Goal: Find specific page/section: Find specific page/section

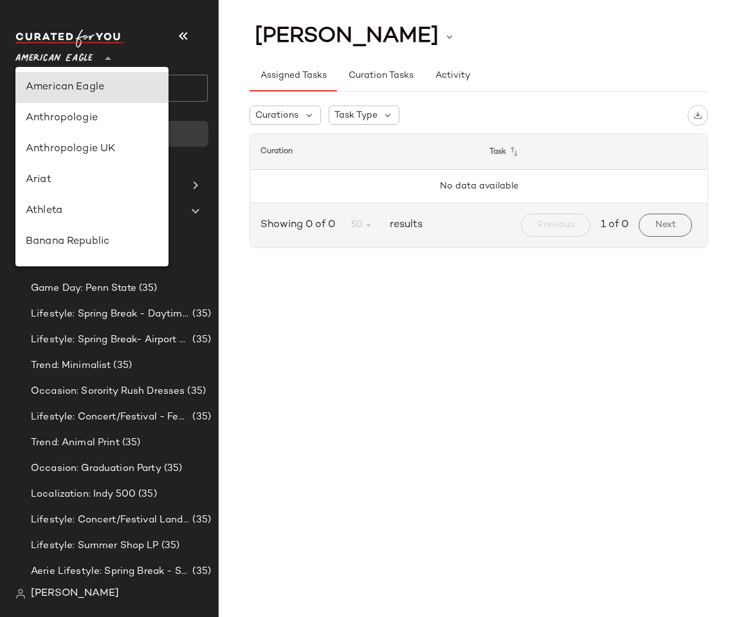
click at [74, 53] on span "American Eagle" at bounding box center [53, 55] width 77 height 23
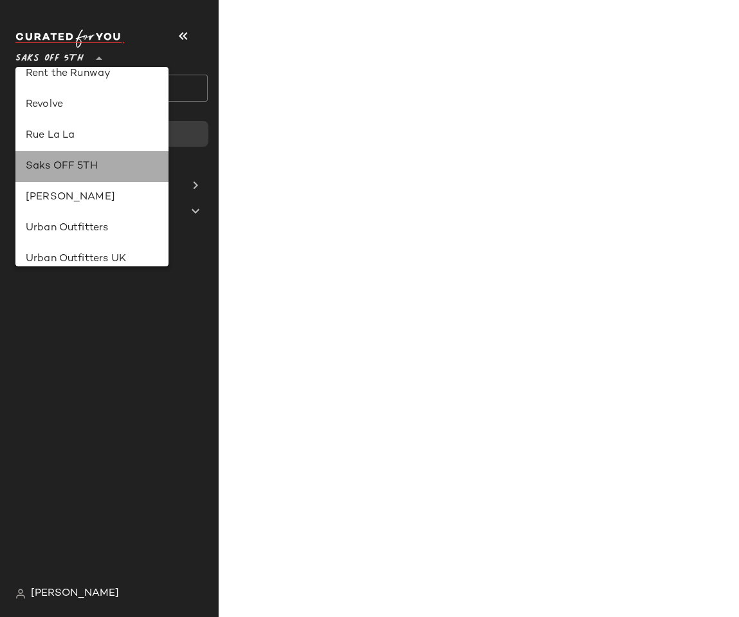
click at [71, 170] on div "Saks OFF 5TH" at bounding box center [92, 166] width 133 height 15
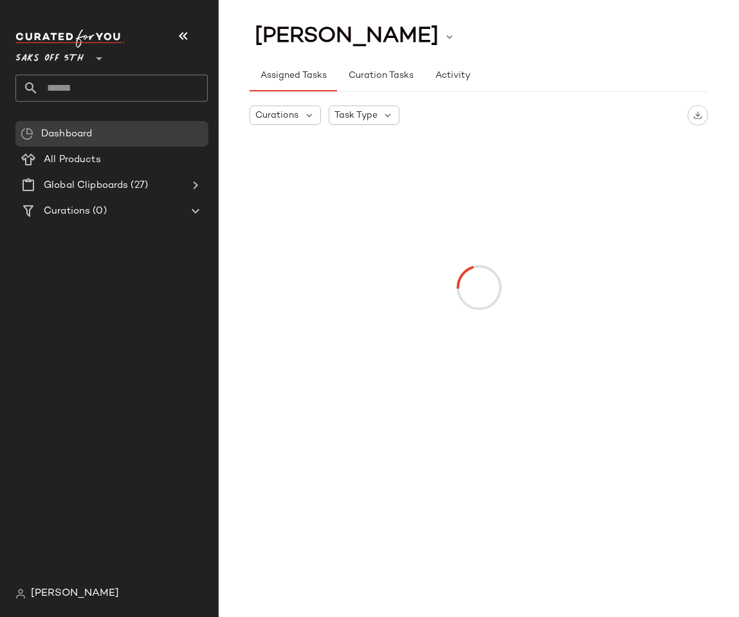
click at [53, 66] on span "Saks OFF 5TH" at bounding box center [49, 55] width 68 height 23
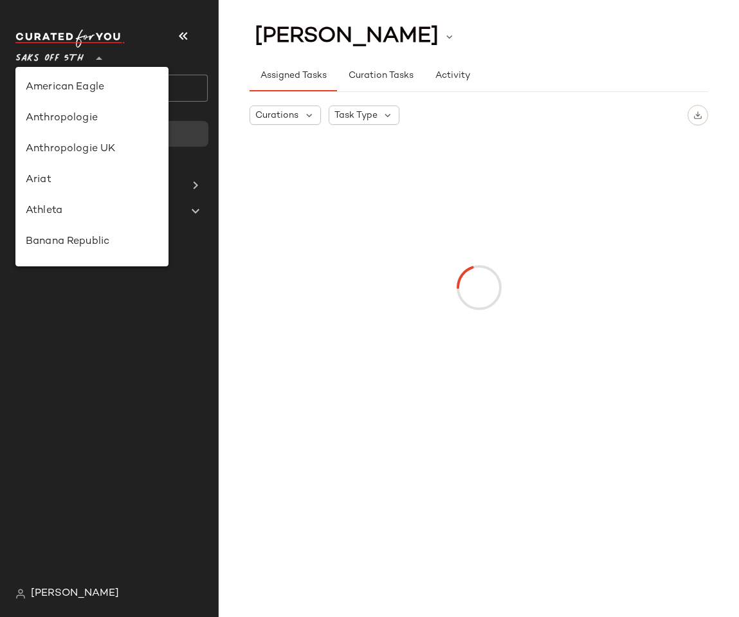
scroll to position [679, 0]
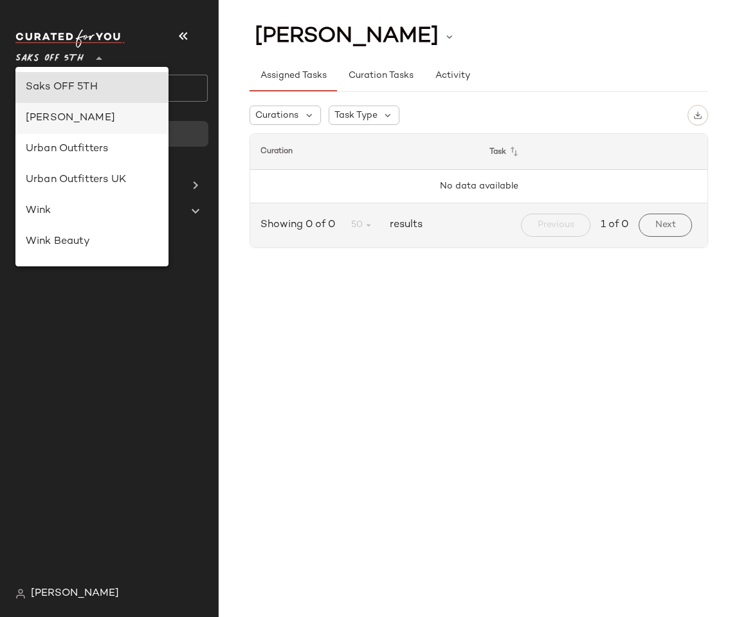
click at [61, 112] on div "Steve Madden" at bounding box center [92, 118] width 133 height 15
type input "**"
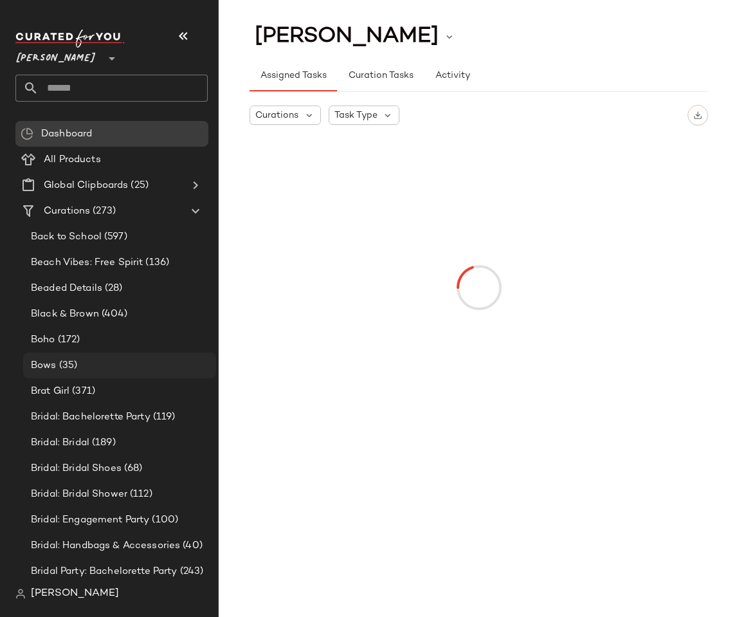
click at [78, 371] on div "Bows (35)" at bounding box center [119, 365] width 184 height 15
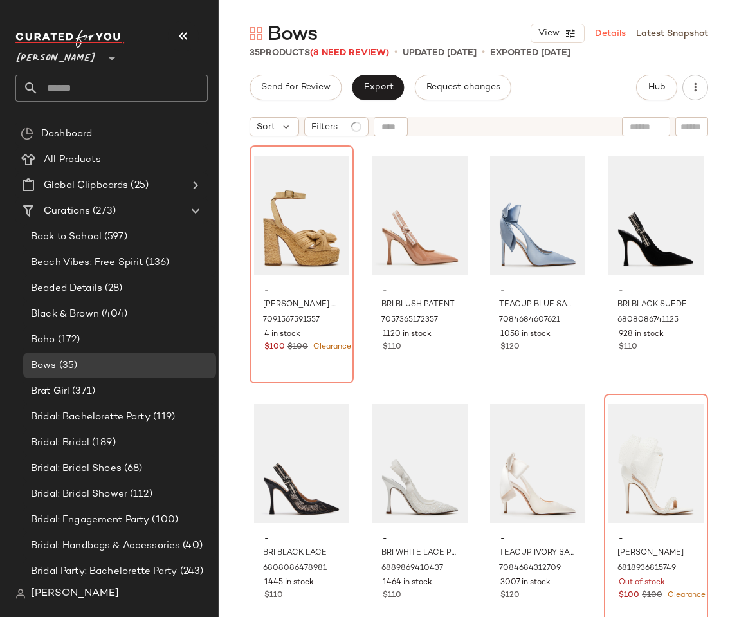
click at [618, 33] on link "Details" at bounding box center [610, 34] width 31 height 14
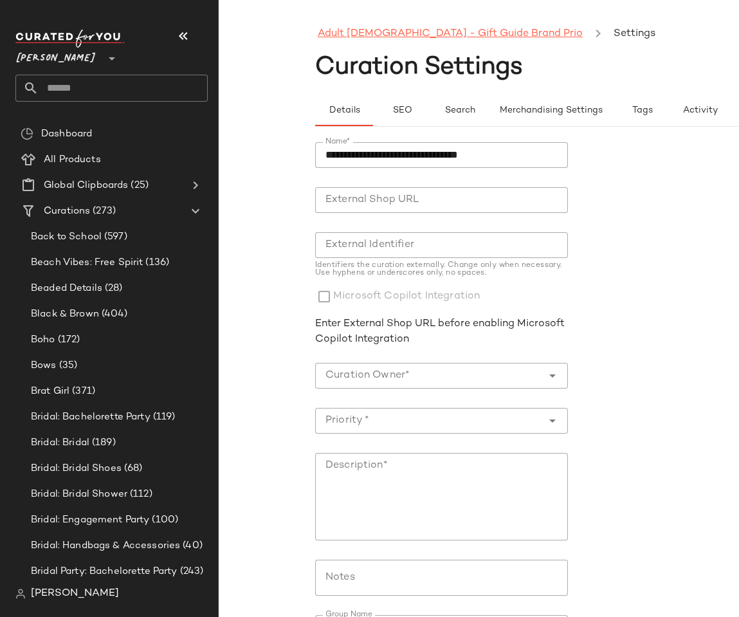
click at [457, 39] on link "Adult Male - Gift Guide Brand Prio" at bounding box center [450, 34] width 265 height 17
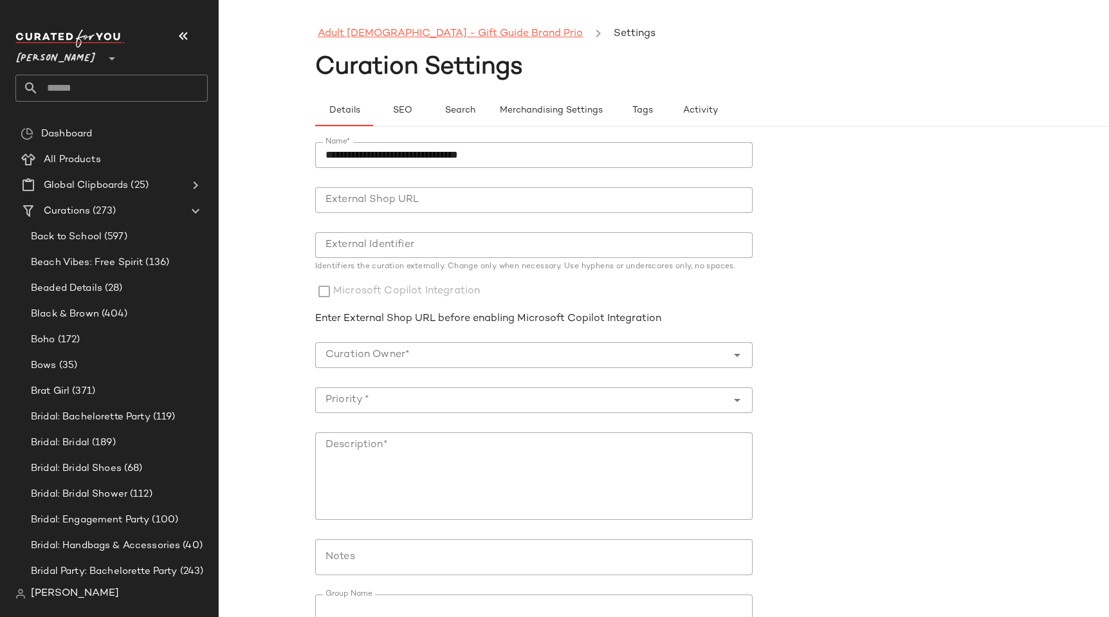
click at [416, 38] on link "Adult Male - Gift Guide Brand Prio" at bounding box center [450, 34] width 265 height 17
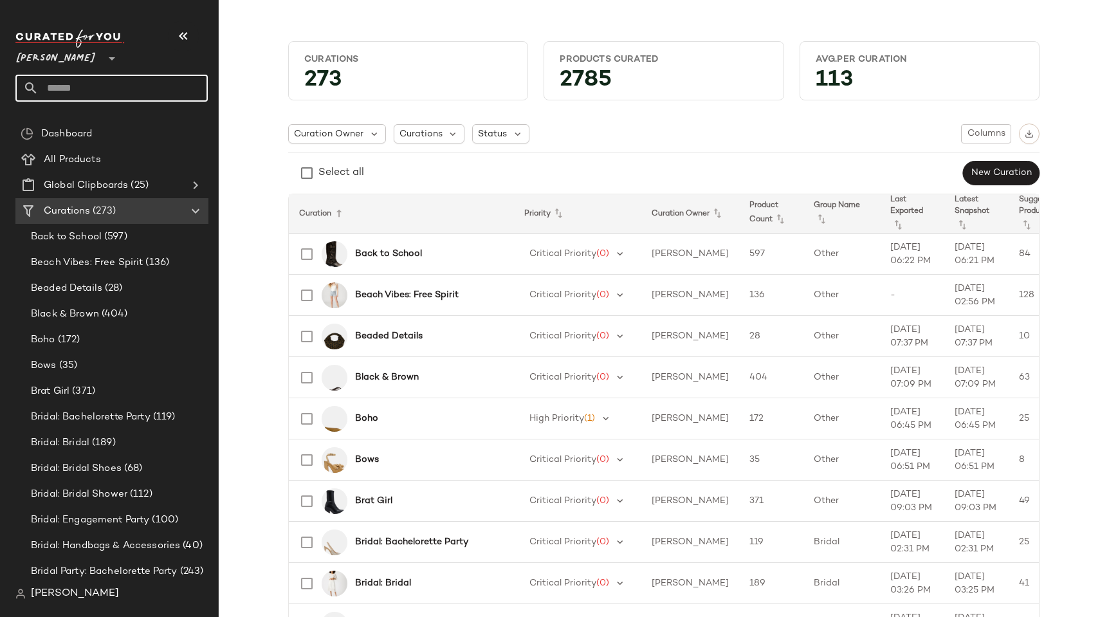
click at [69, 82] on input "text" at bounding box center [123, 88] width 169 height 27
type input "**********"
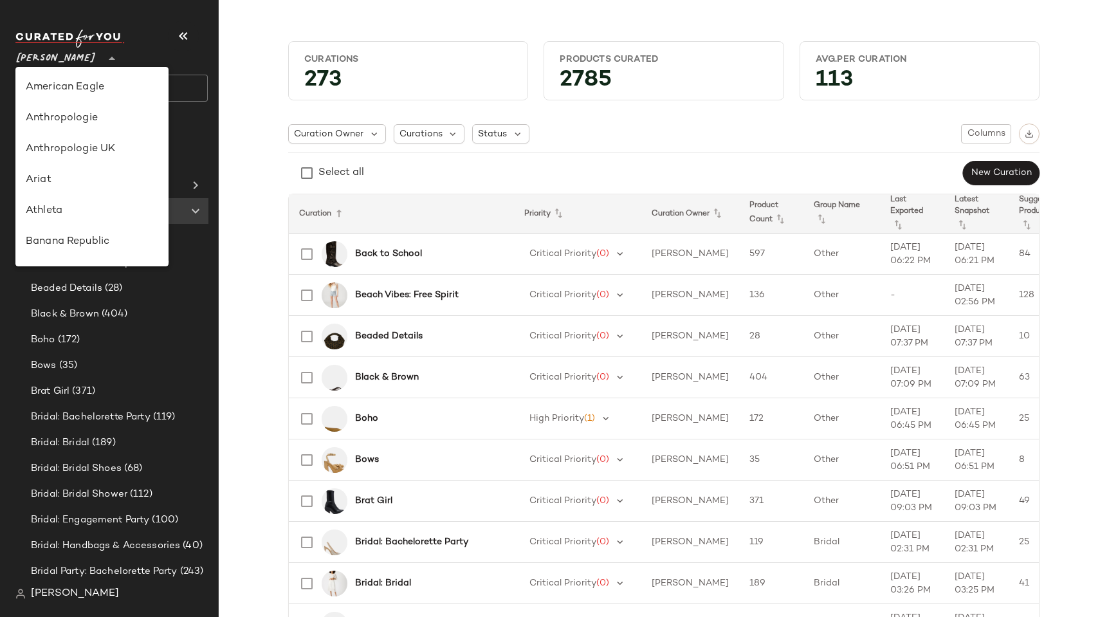
click at [62, 58] on span "Steve Madden" at bounding box center [55, 55] width 81 height 23
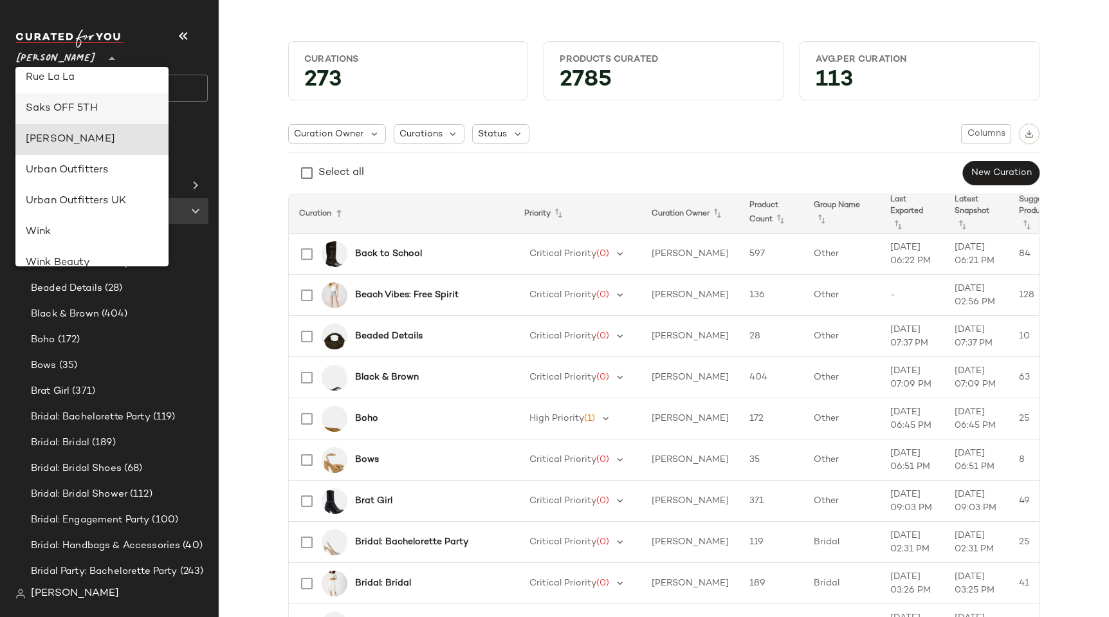
click at [73, 107] on div "Saks OFF 5TH" at bounding box center [92, 108] width 133 height 15
type input "**"
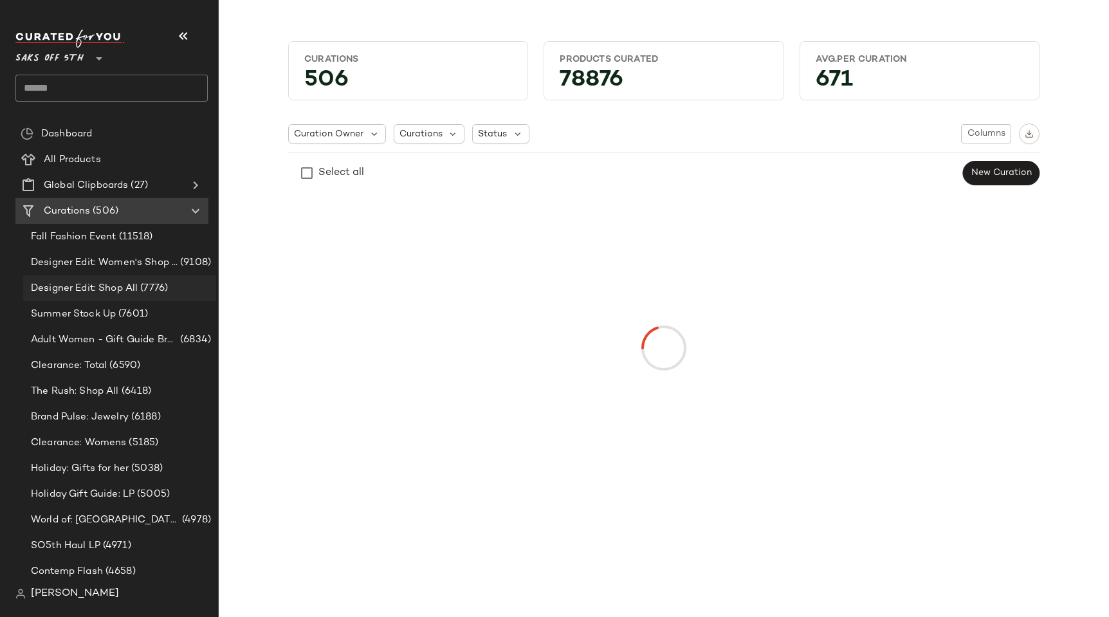
click at [124, 282] on span "Designer Edit: Shop All" at bounding box center [84, 288] width 107 height 15
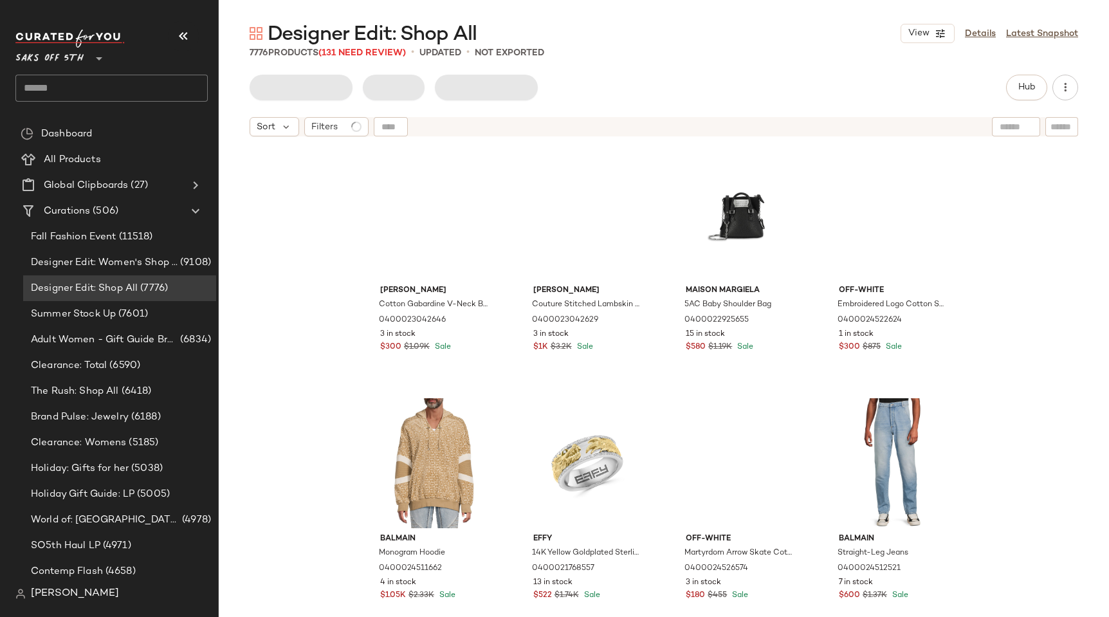
click at [997, 32] on div "View Details Latest Snapshot" at bounding box center [990, 33] width 178 height 19
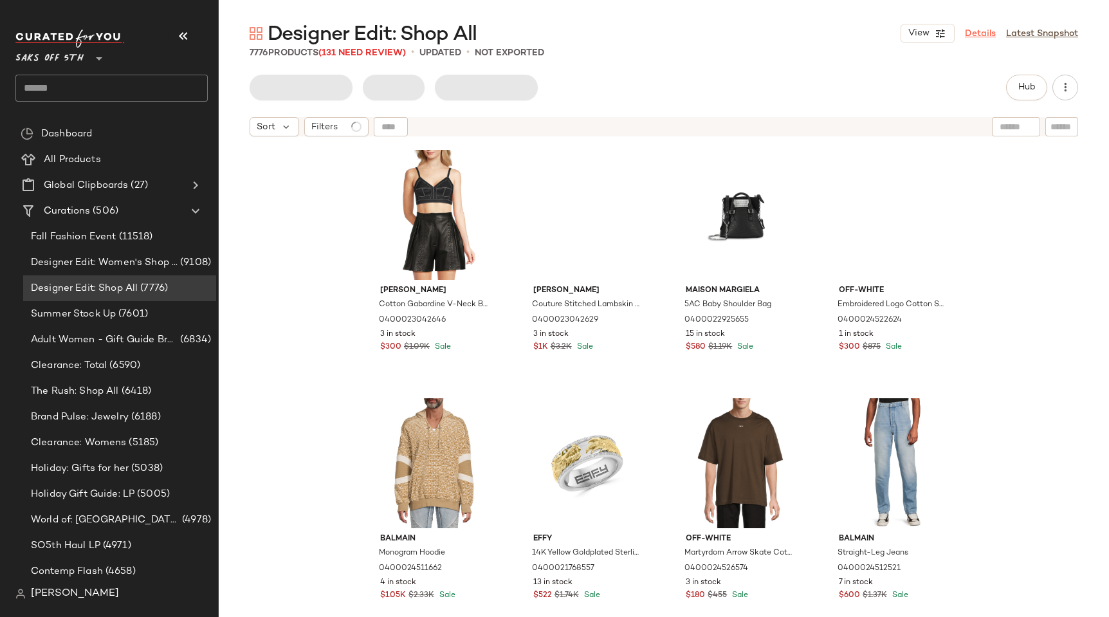
click at [988, 32] on link "Details" at bounding box center [980, 34] width 31 height 14
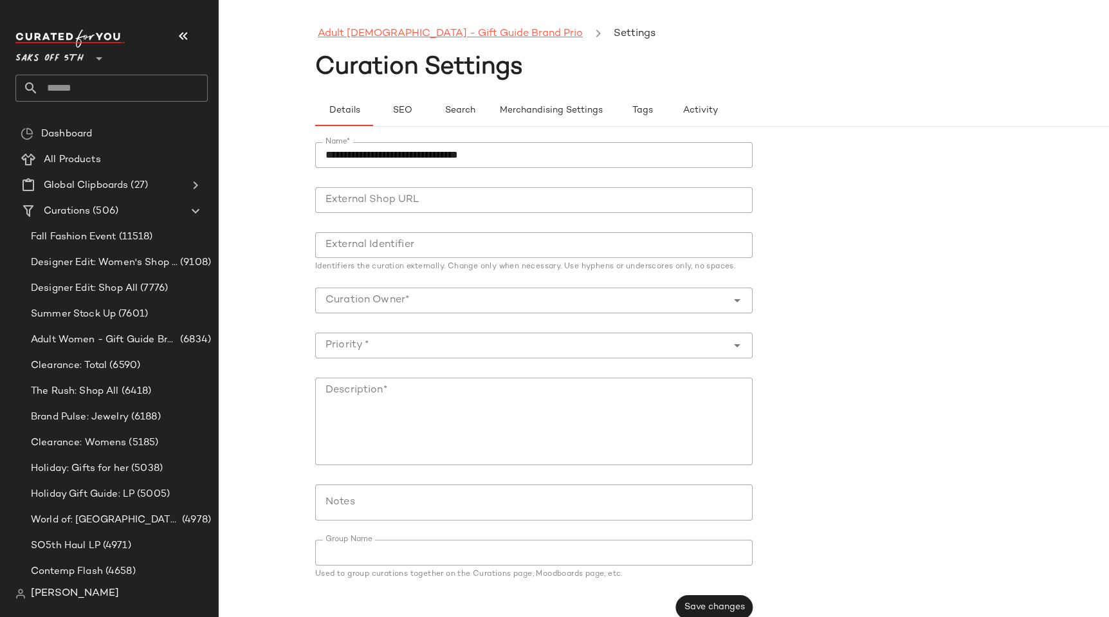
click at [372, 32] on link "Adult [DEMOGRAPHIC_DATA] - Gift Guide Brand Prio" at bounding box center [450, 34] width 265 height 17
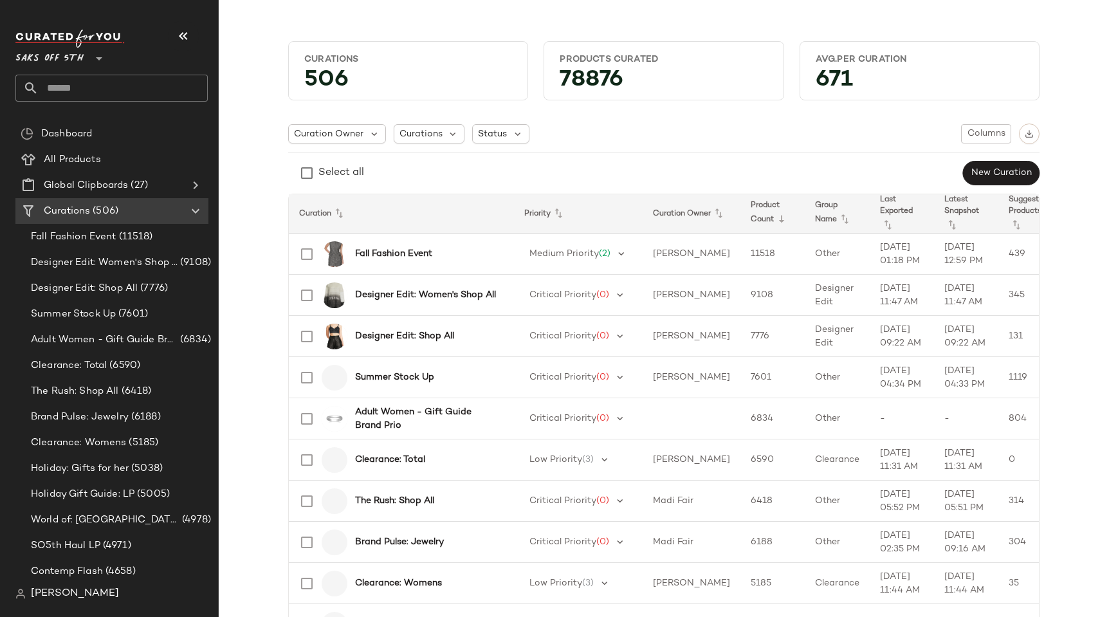
click at [74, 78] on input "text" at bounding box center [123, 88] width 169 height 27
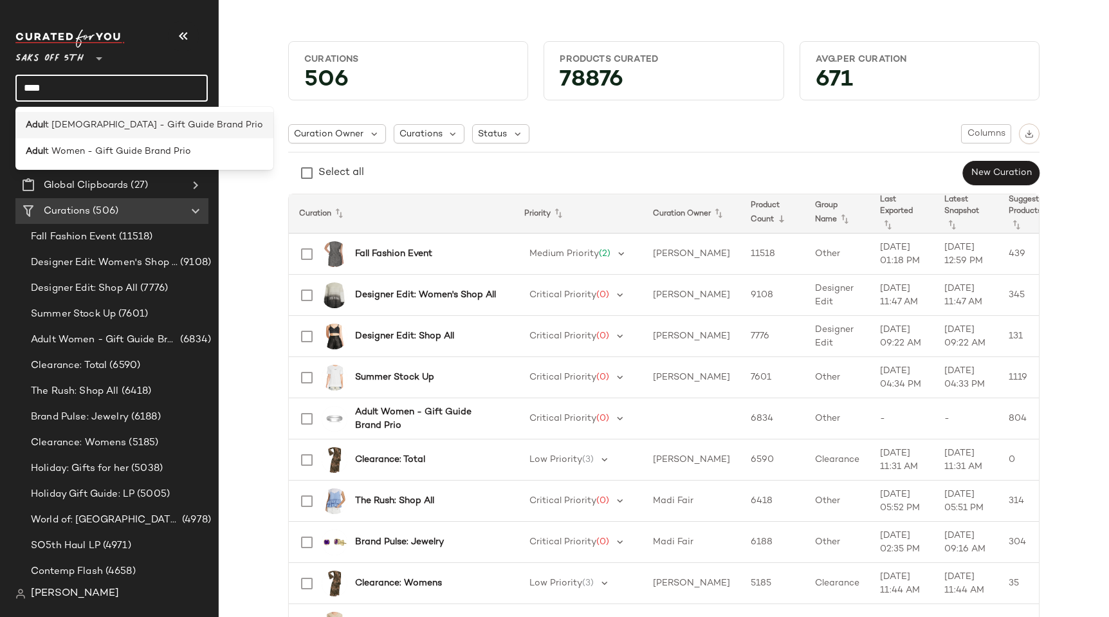
type input "****"
click at [93, 128] on span "t Male - Gift Guide Brand Prio" at bounding box center [154, 125] width 218 height 14
